Goal: Task Accomplishment & Management: Use online tool/utility

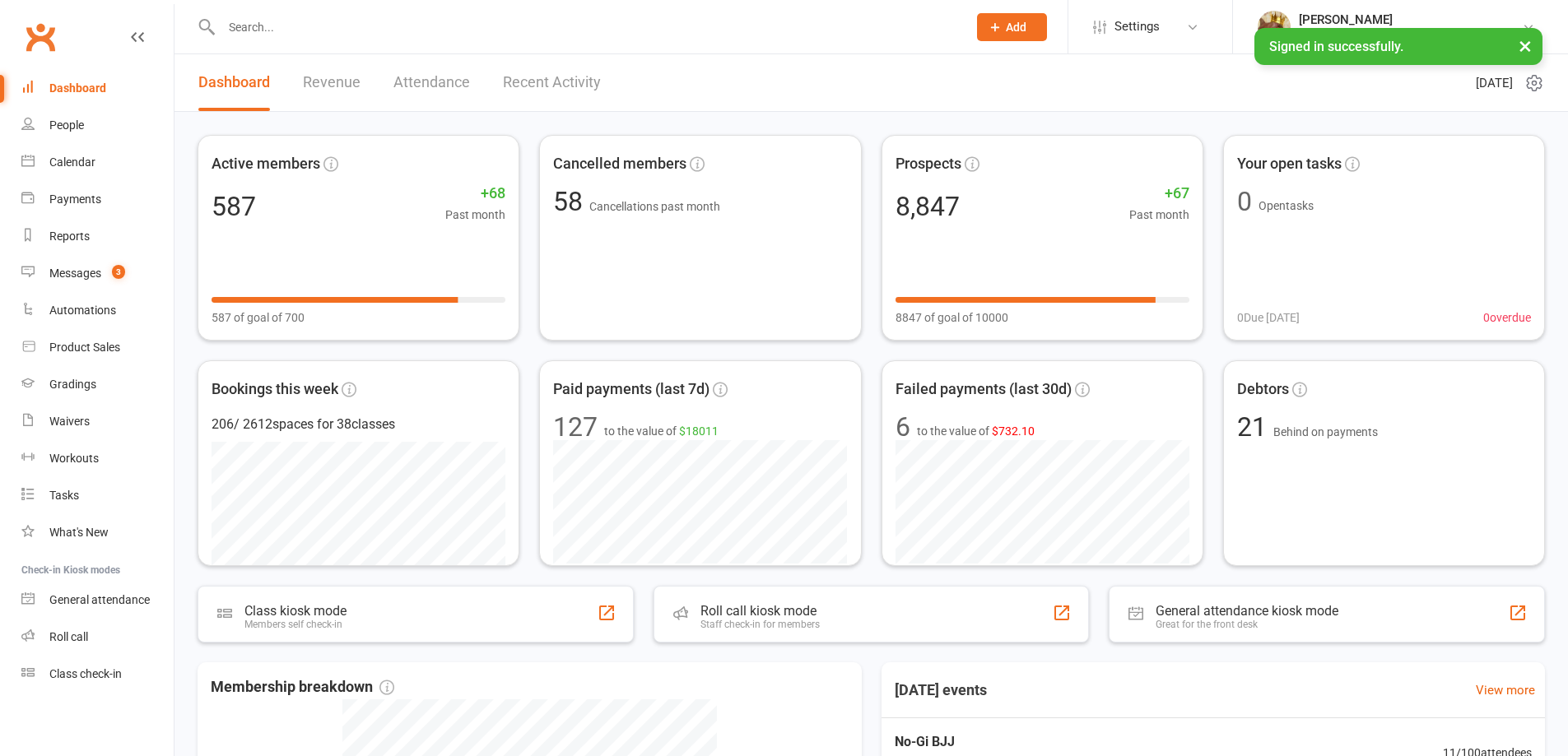
click at [107, 677] on div "Class check-in" at bounding box center [85, 674] width 72 height 13
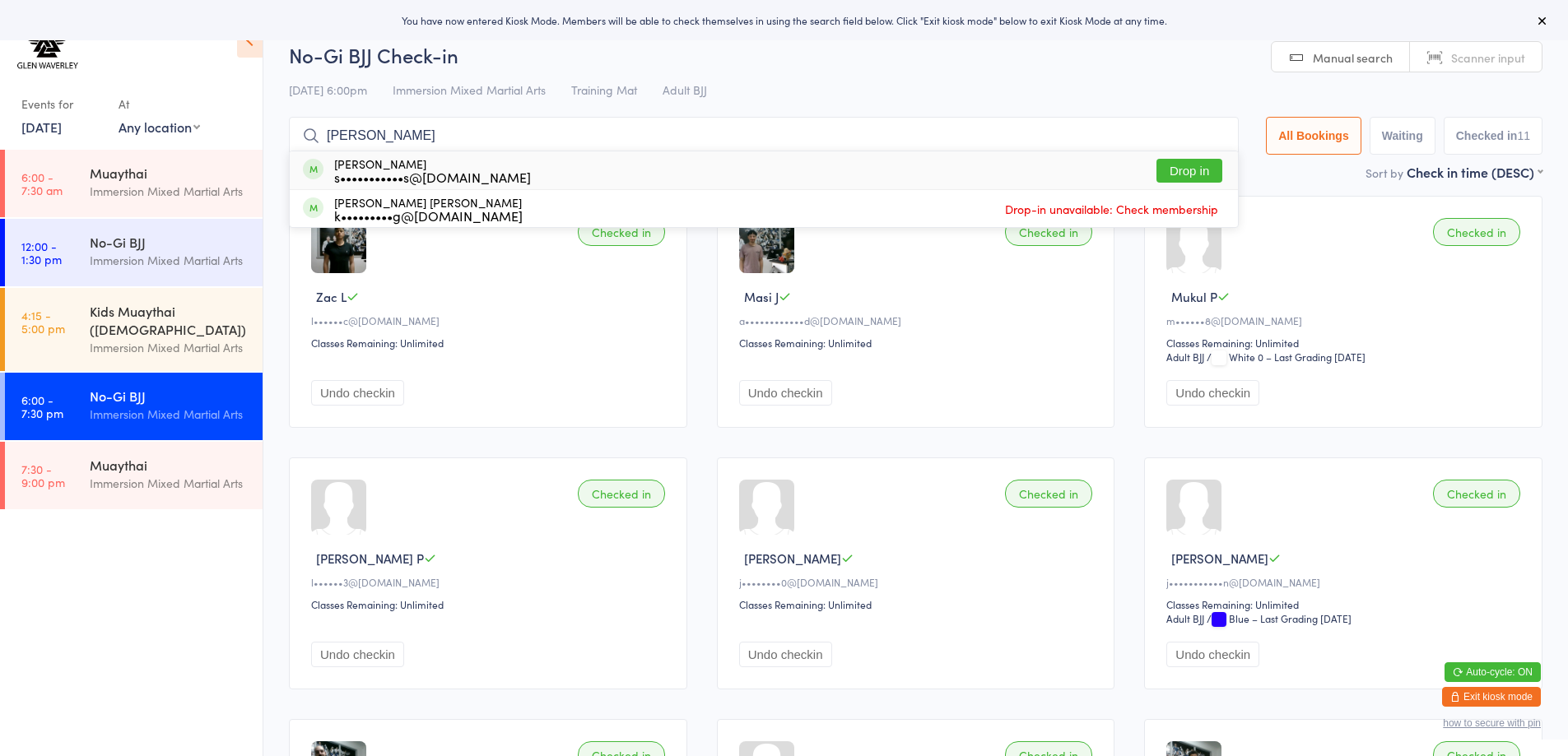
type input "ji forbes"
click at [1189, 164] on button "Drop in" at bounding box center [1189, 171] width 66 height 24
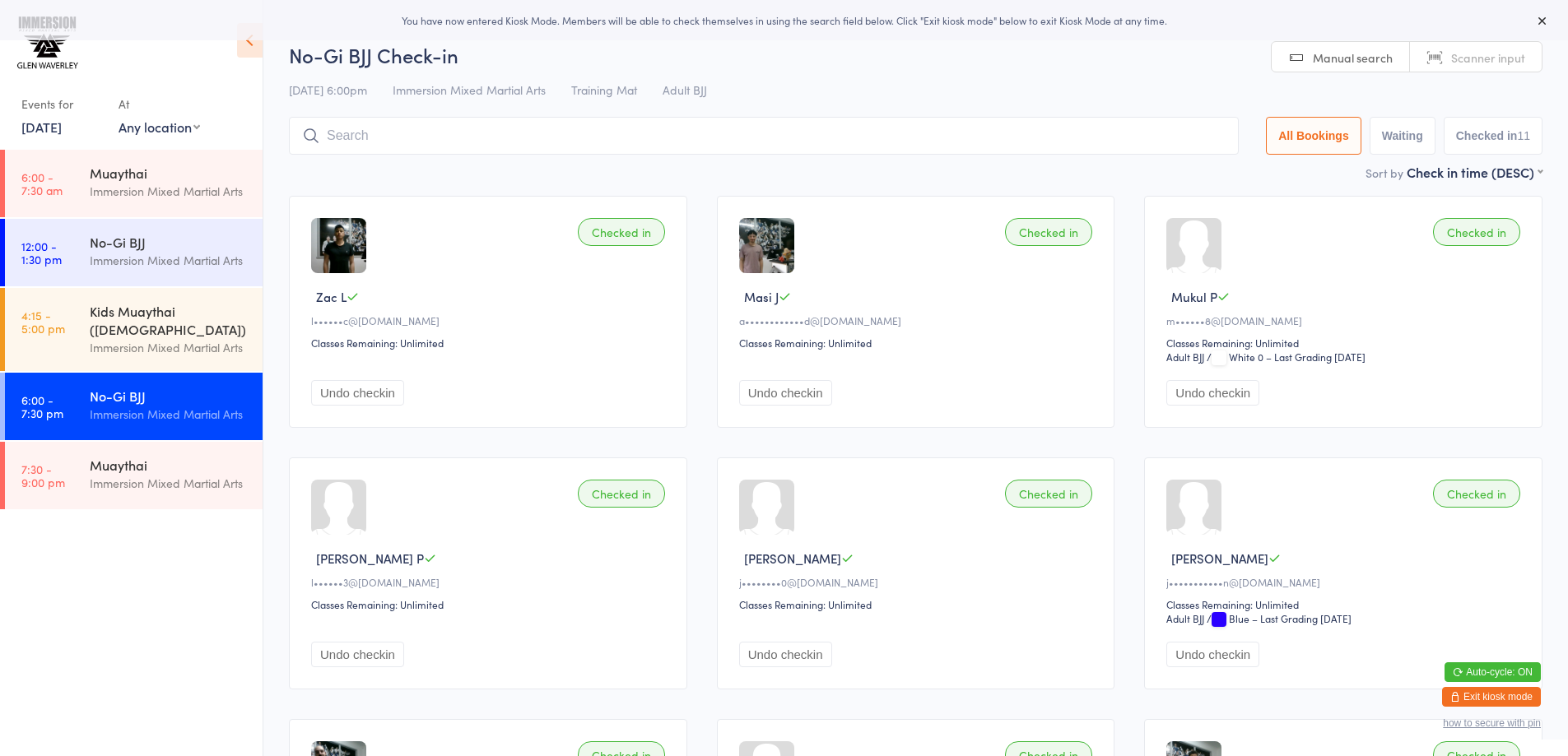
click at [837, 122] on input "search" at bounding box center [763, 136] width 950 height 38
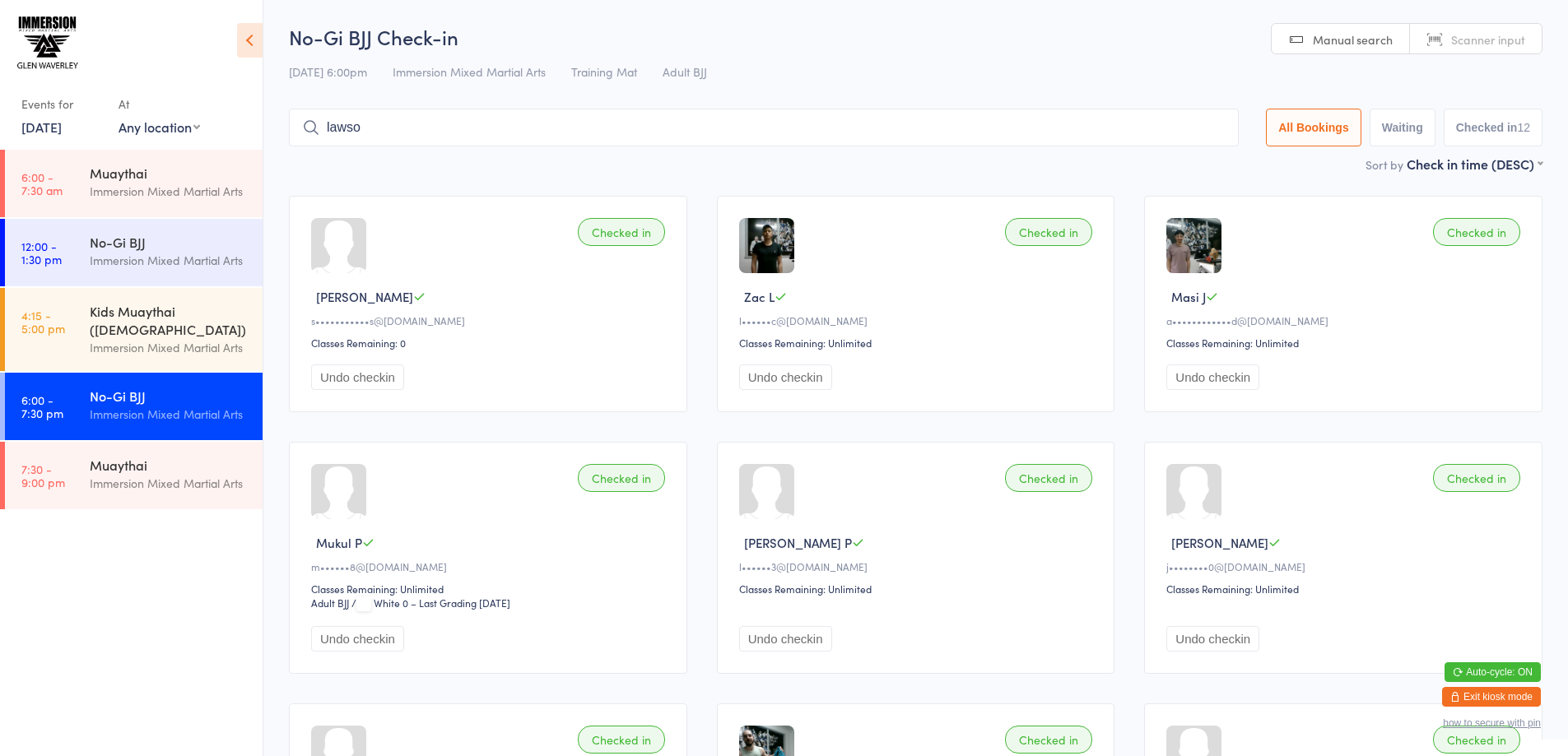
type input "lawson"
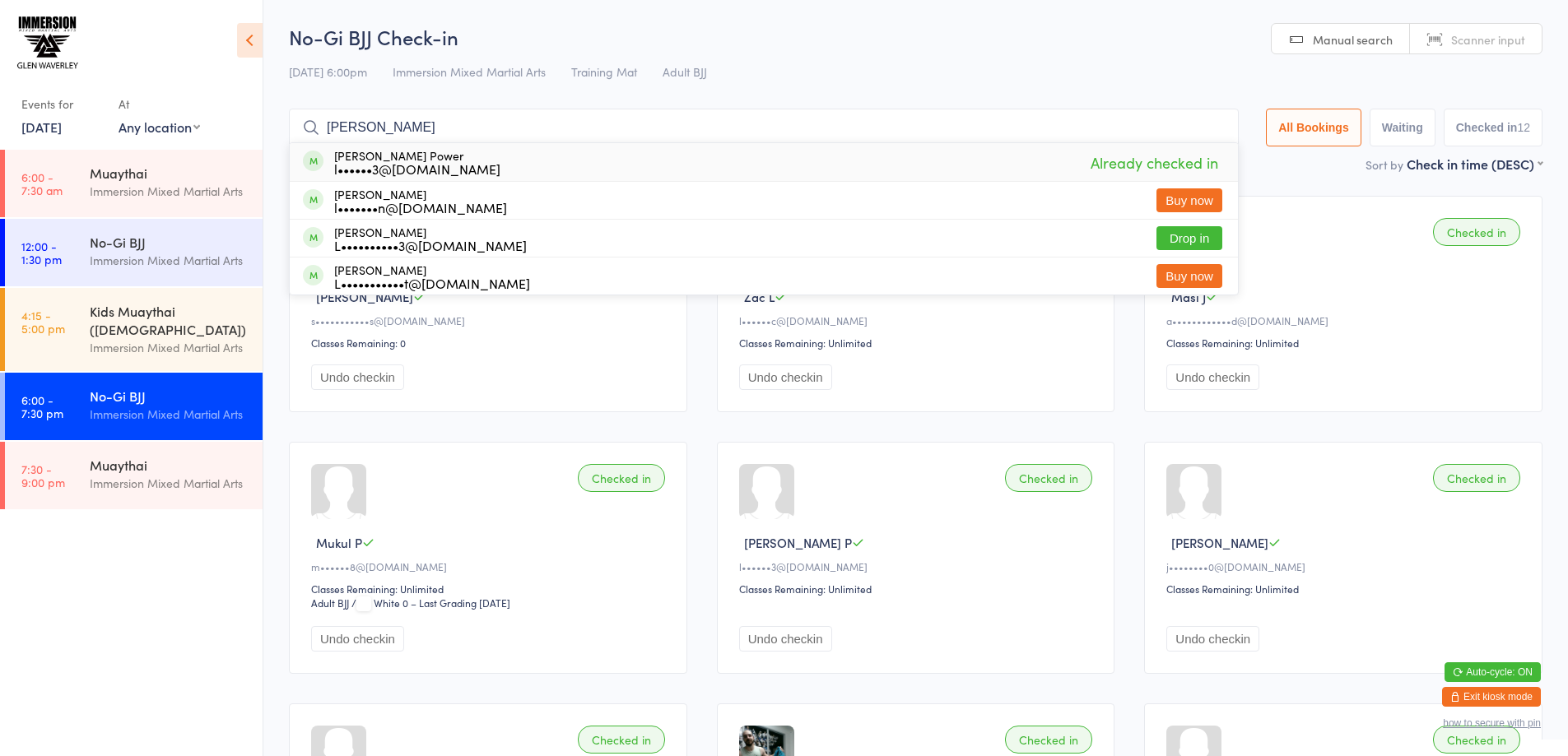
click at [1209, 129] on input "lawson" at bounding box center [763, 127] width 950 height 38
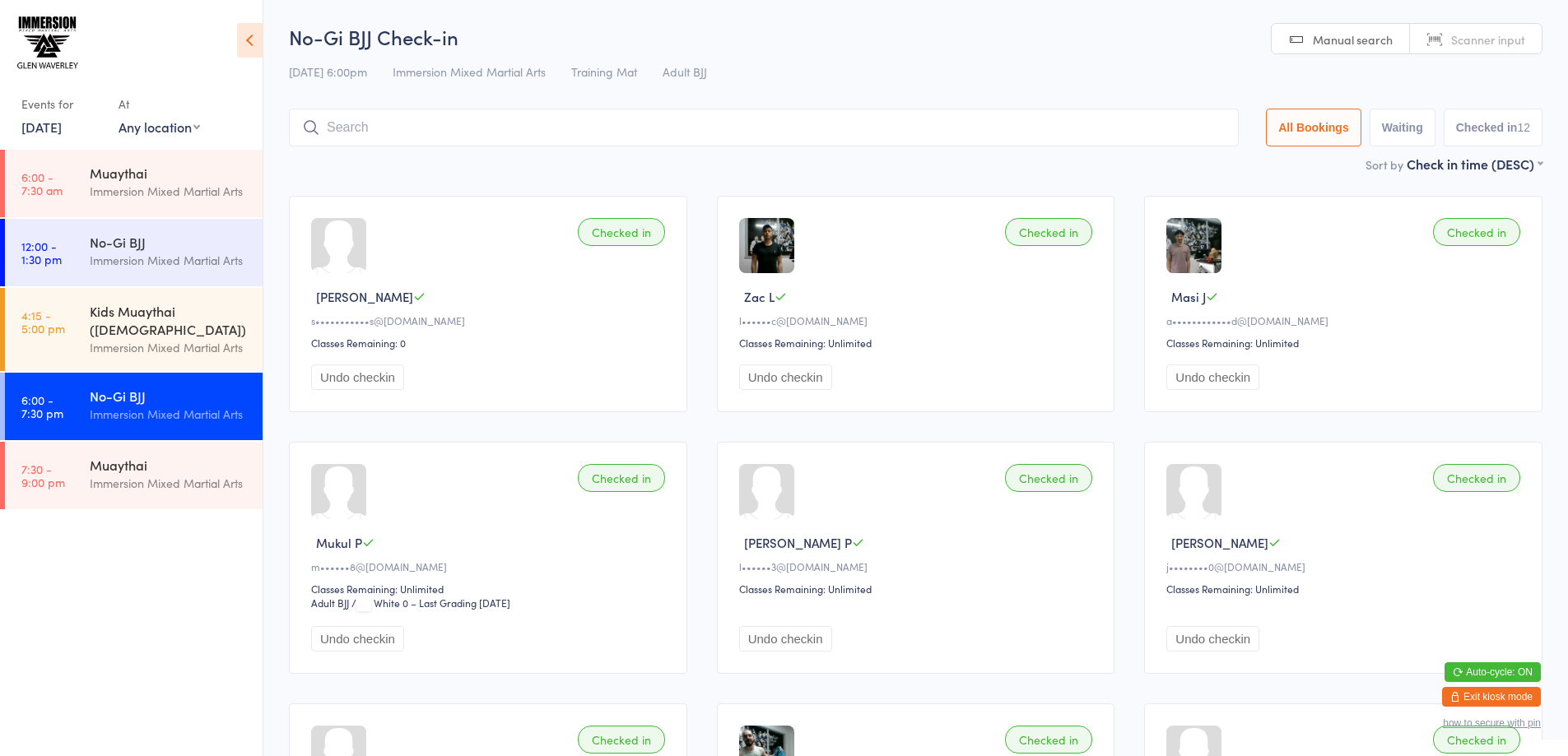
scroll to position [1, 0]
